Goal: Information Seeking & Learning: Understand process/instructions

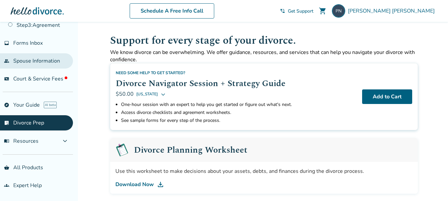
click at [35, 61] on link "people Spouse Information" at bounding box center [36, 60] width 73 height 15
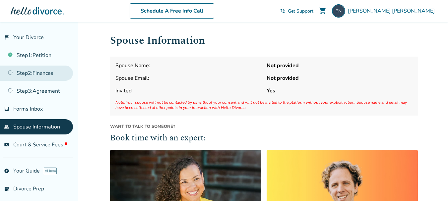
click at [45, 77] on link "Step 2 : Finances" at bounding box center [36, 73] width 73 height 15
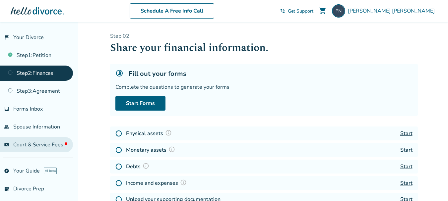
click at [24, 145] on span "Court & Service Fees" at bounding box center [40, 144] width 54 height 7
